Goal: Navigation & Orientation: Go to known website

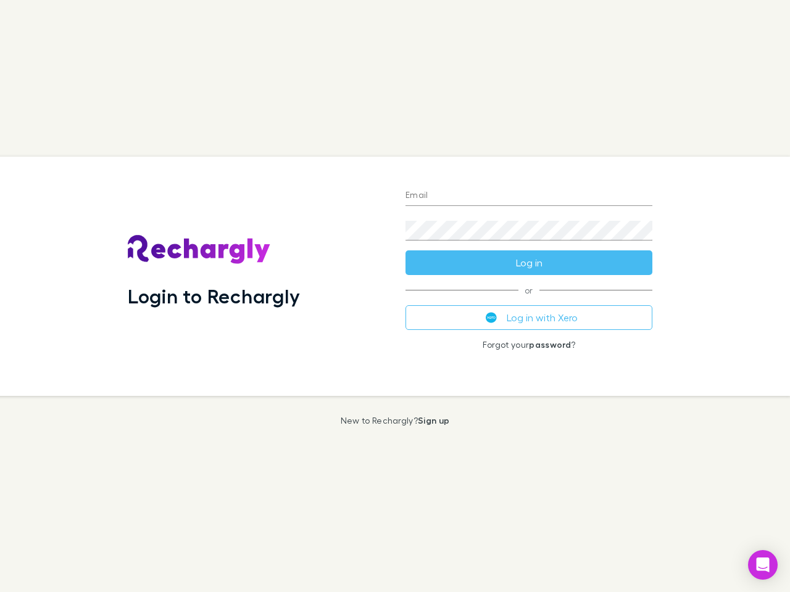
click at [395, 296] on div "Login to Rechargly" at bounding box center [257, 276] width 278 height 239
click at [529, 196] on input "Email" at bounding box center [528, 196] width 247 height 20
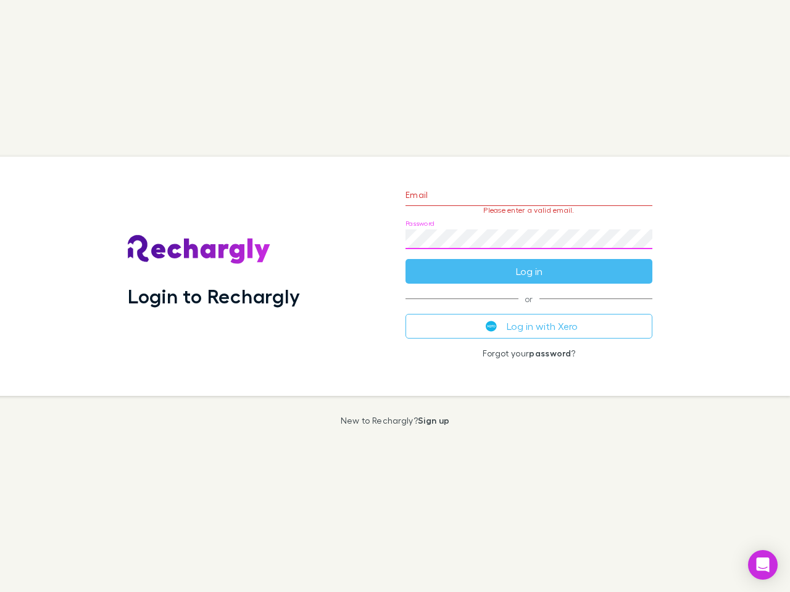
click at [529, 263] on form "Email Please enter a valid email. Password Log in" at bounding box center [528, 229] width 247 height 107
click at [529, 318] on div "Email Please enter a valid email. Password Log in or Log in with Xero Forgot yo…" at bounding box center [529, 276] width 267 height 239
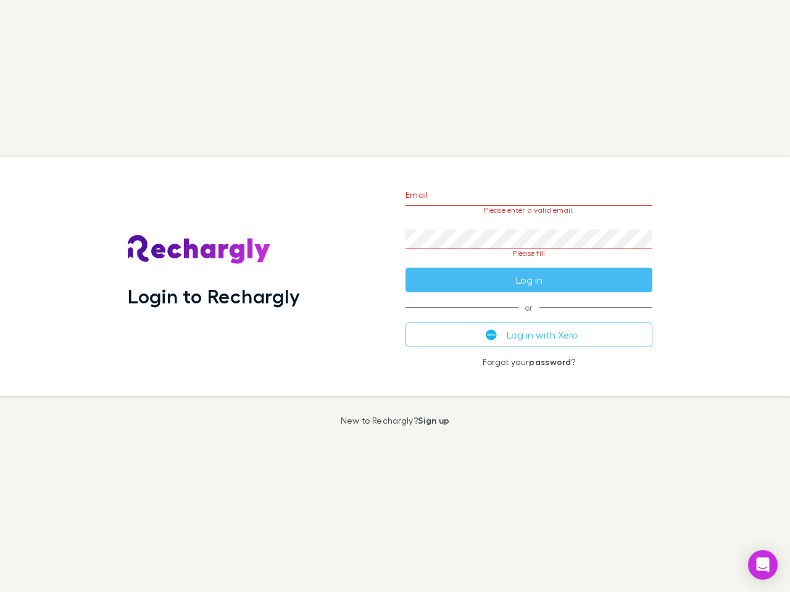
click at [763, 565] on icon "Open Intercom Messenger" at bounding box center [763, 565] width 13 height 15
